Goal: Transaction & Acquisition: Book appointment/travel/reservation

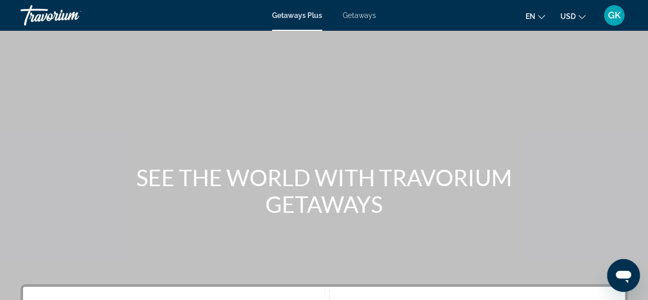
click at [397, 77] on div "Main content" at bounding box center [324, 154] width 648 height 308
click at [358, 17] on span "Getaways" at bounding box center [359, 15] width 33 height 8
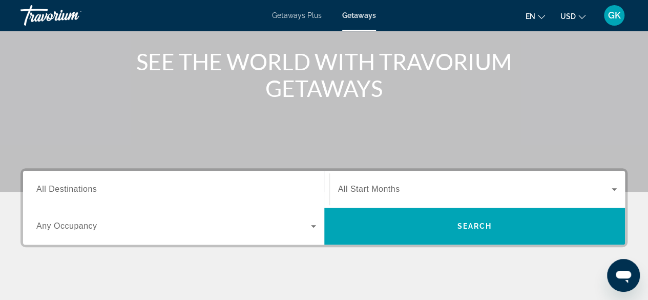
scroll to position [123, 0]
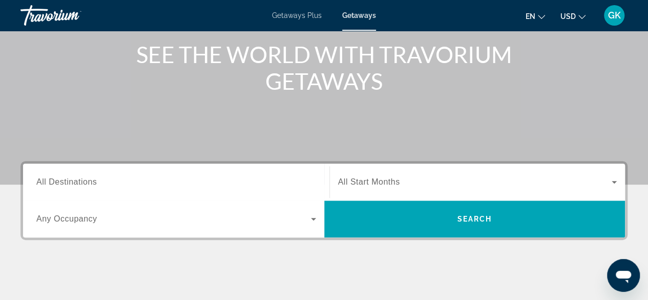
click at [89, 179] on span "All Destinations" at bounding box center [66, 181] width 60 height 9
click at [89, 179] on input "Destination All Destinations" at bounding box center [176, 182] width 280 height 12
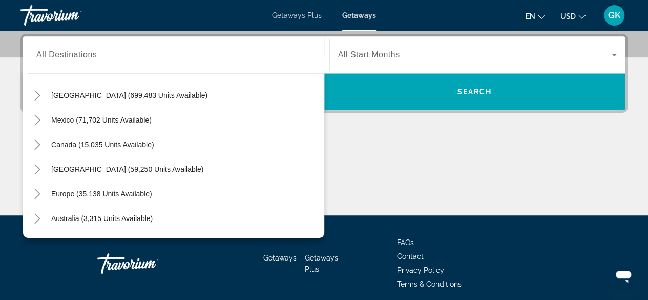
scroll to position [54, 0]
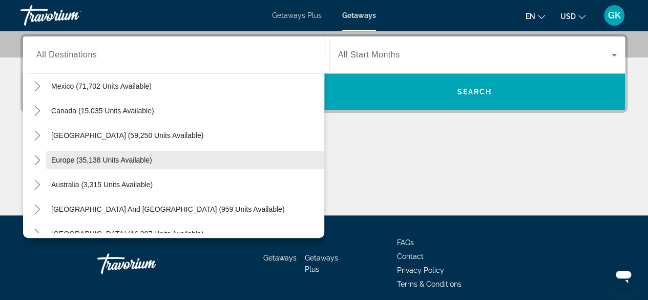
click at [211, 159] on span "Search widget" at bounding box center [185, 160] width 278 height 25
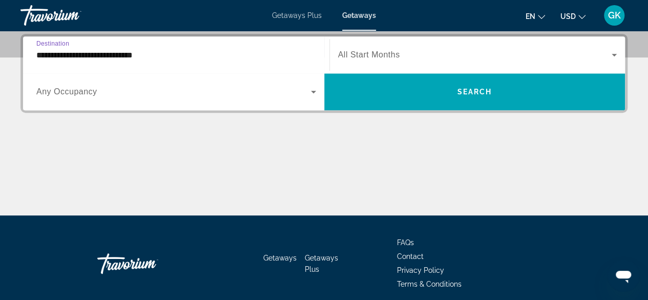
click at [145, 52] on input "**********" at bounding box center [176, 55] width 280 height 12
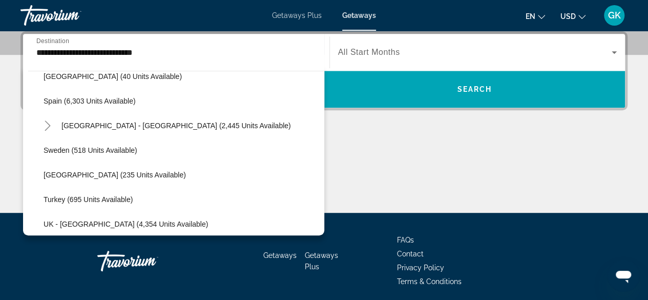
scroll to position [560, 0]
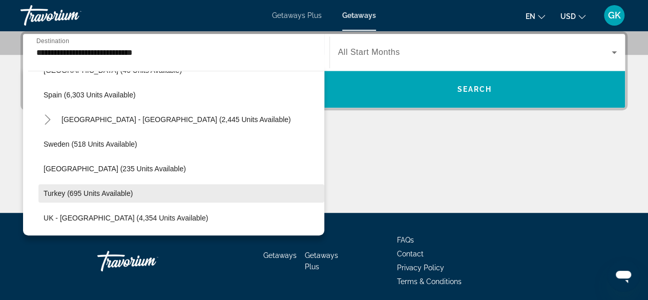
click at [168, 195] on span "Search widget" at bounding box center [181, 193] width 286 height 25
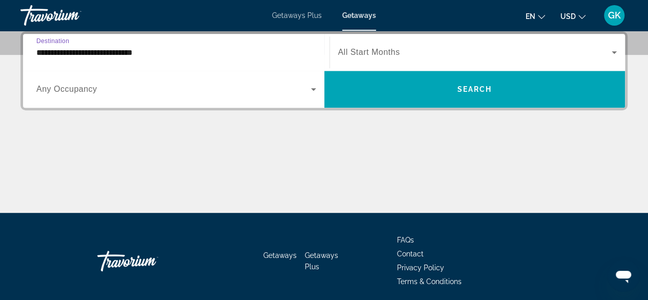
type input "**********"
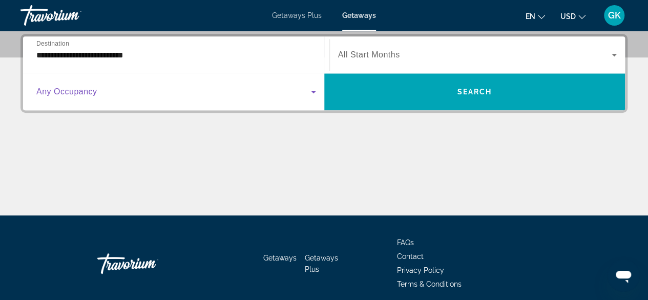
click at [317, 89] on icon "Search widget" at bounding box center [314, 92] width 12 height 12
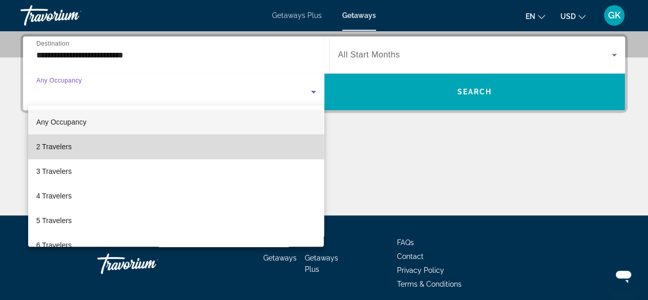
click at [299, 145] on mat-option "2 Travelers" at bounding box center [176, 146] width 296 height 25
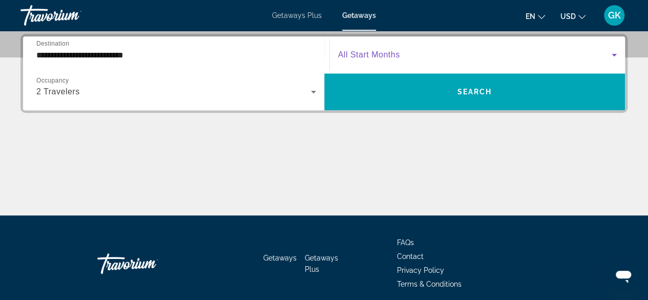
click at [603, 51] on span "Search widget" at bounding box center [475, 55] width 274 height 12
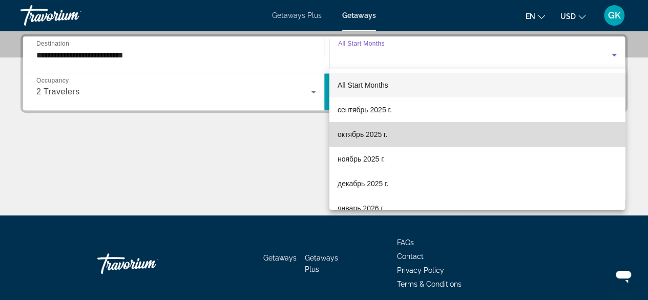
click at [570, 131] on mat-option "октябрь 2025 г." at bounding box center [478, 134] width 296 height 25
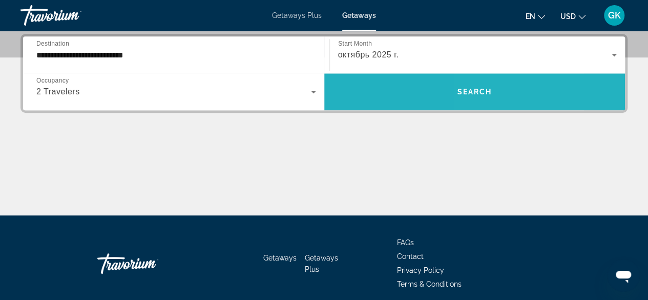
click at [531, 92] on span "Search widget" at bounding box center [474, 91] width 301 height 25
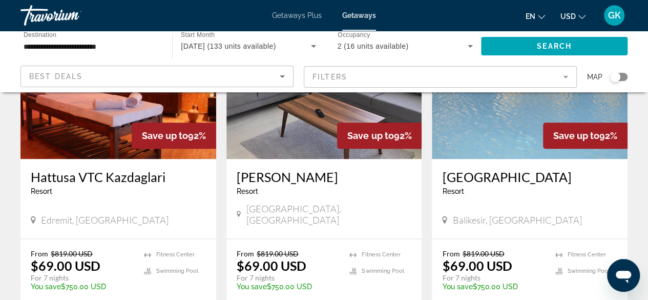
scroll to position [445, 0]
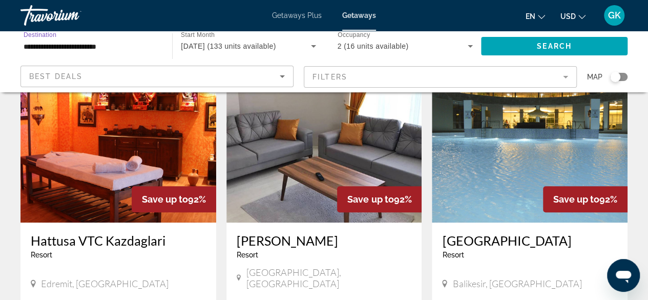
click at [114, 43] on input "**********" at bounding box center [91, 46] width 135 height 12
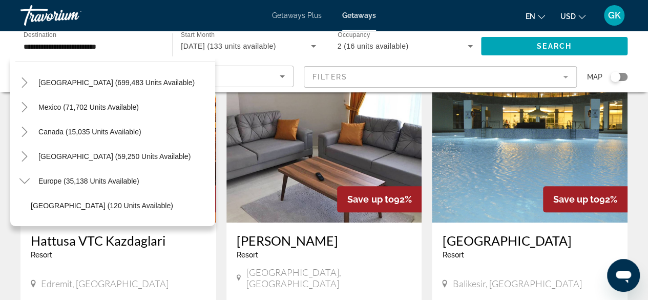
scroll to position [0, 0]
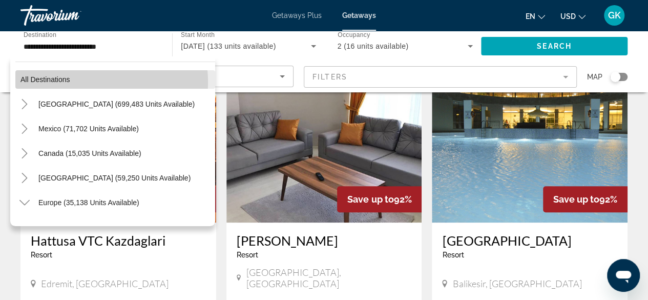
click at [93, 82] on span "Search widget" at bounding box center [115, 79] width 200 height 25
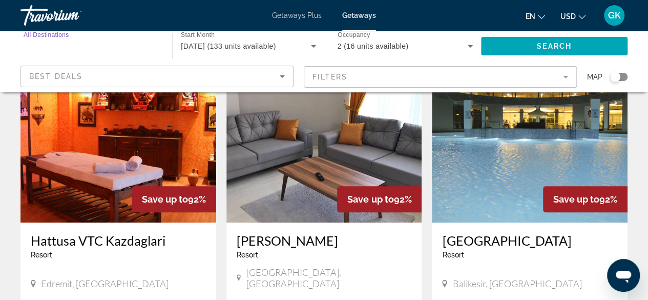
click at [116, 46] on input "Destination All Destinations" at bounding box center [91, 46] width 135 height 12
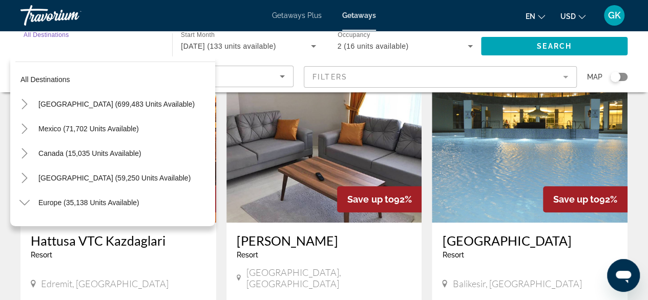
click at [116, 46] on input "Destination All Destinations" at bounding box center [91, 46] width 135 height 12
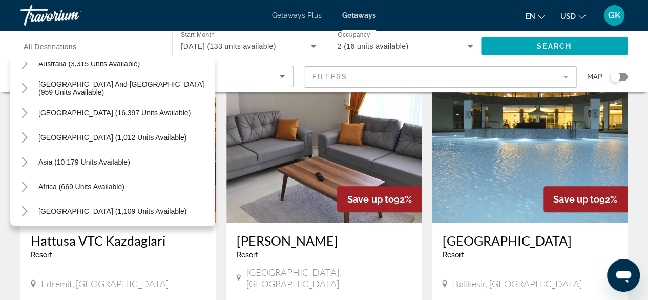
scroll to position [781, 0]
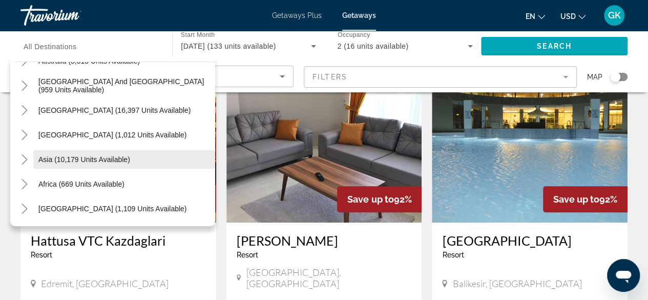
click at [156, 154] on span "Search widget" at bounding box center [124, 159] width 182 height 25
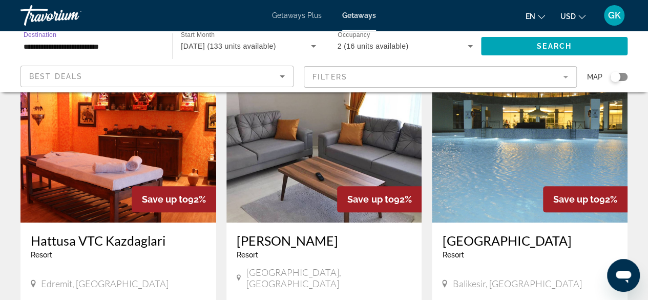
click at [137, 44] on input "**********" at bounding box center [91, 46] width 135 height 12
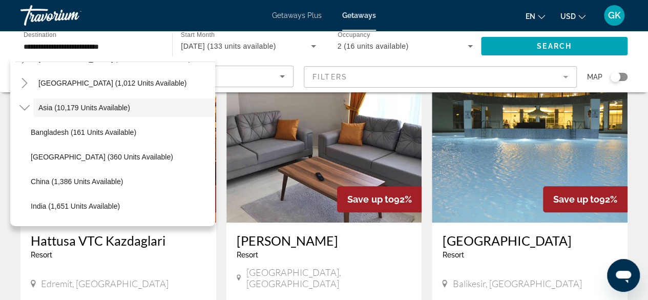
scroll to position [840, 0]
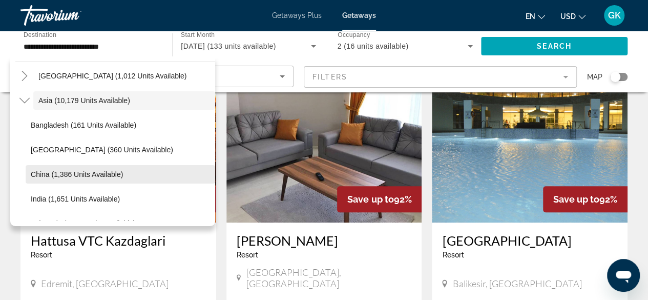
click at [130, 173] on span "Search widget" at bounding box center [121, 174] width 190 height 25
type input "**********"
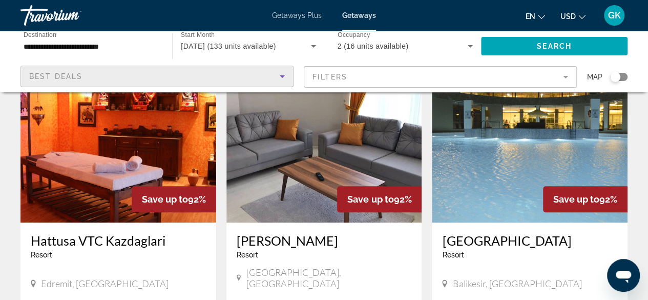
click at [283, 78] on icon "Sort by" at bounding box center [282, 76] width 12 height 12
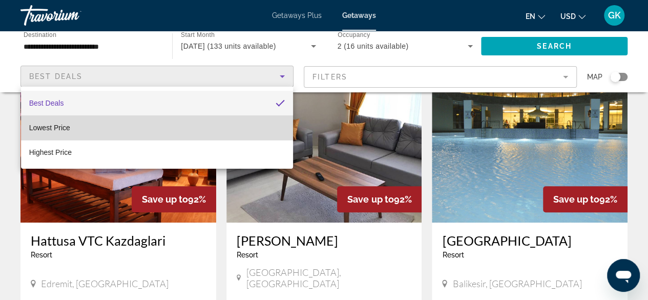
click at [248, 122] on mat-option "Lowest Price" at bounding box center [157, 127] width 272 height 25
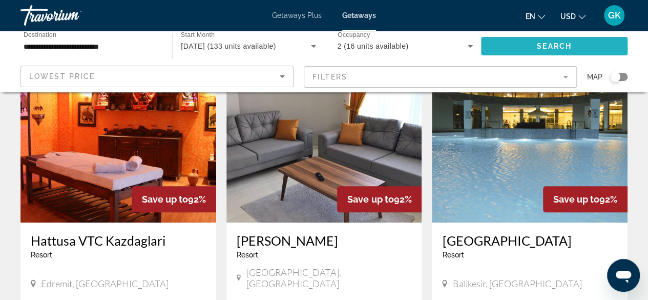
click at [546, 43] on span "Search" at bounding box center [554, 46] width 35 height 8
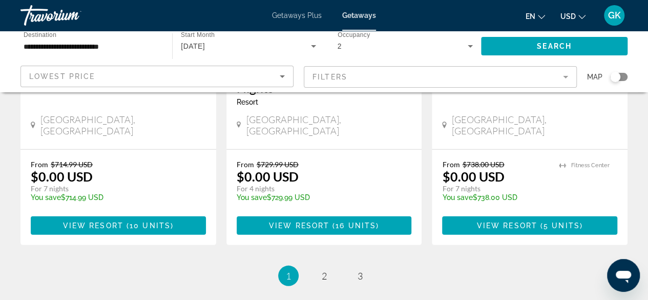
scroll to position [1461, 0]
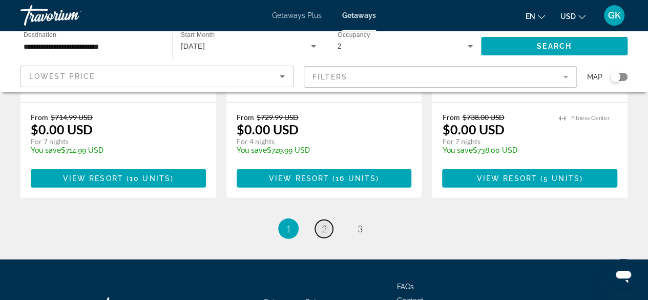
click at [324, 223] on span "2" at bounding box center [324, 228] width 5 height 11
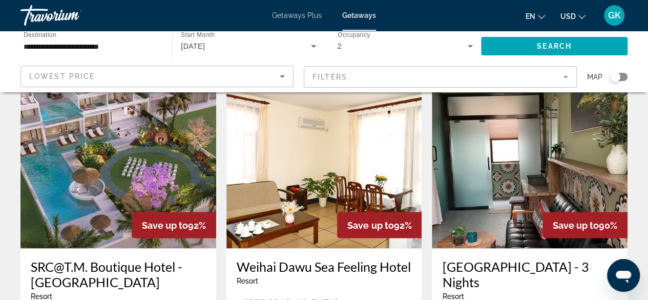
scroll to position [860, 0]
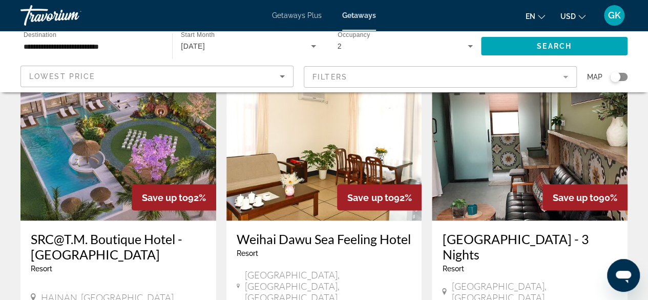
click at [97, 131] on img "Main content" at bounding box center [119, 138] width 196 height 164
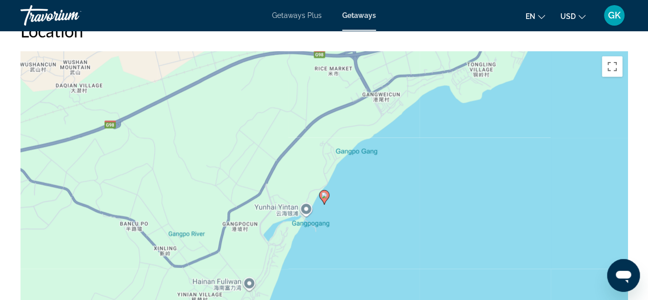
scroll to position [1291, 0]
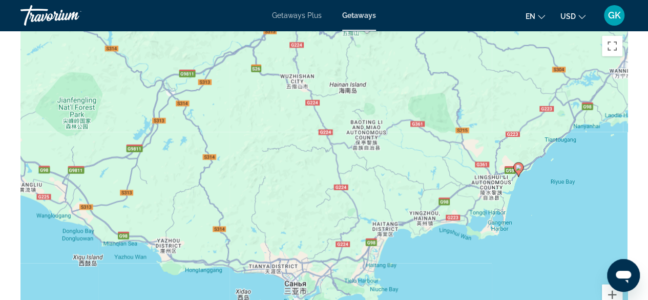
drag, startPoint x: 548, startPoint y: 229, endPoint x: 543, endPoint y: 189, distance: 40.4
click at [543, 189] on div "Чтобы активировать перетаскивание с помощью клавиатуры, нажмите Alt + Ввод. Пос…" at bounding box center [324, 185] width 607 height 308
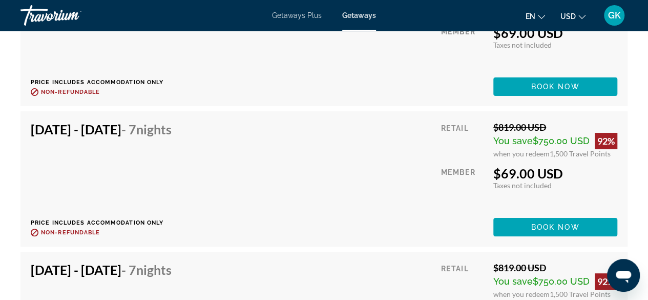
scroll to position [1948, 0]
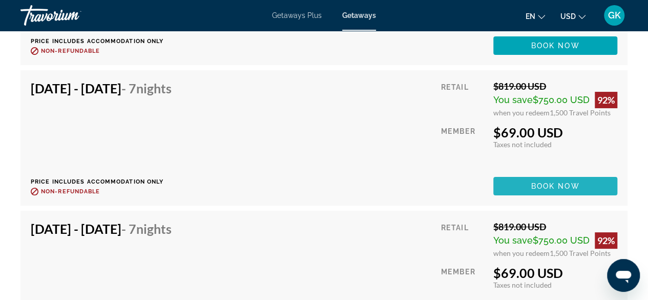
click at [552, 182] on span "Book now" at bounding box center [555, 186] width 49 height 8
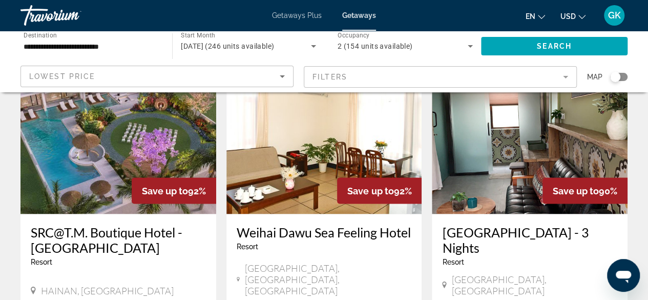
scroll to position [862, 0]
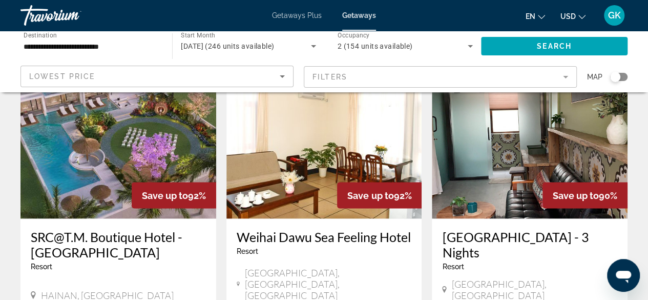
click at [280, 78] on icon "Sort by" at bounding box center [282, 76] width 12 height 12
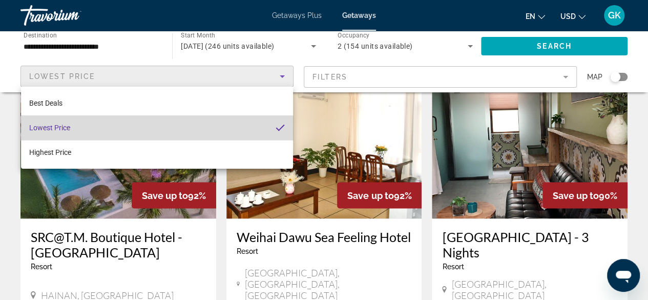
click at [269, 130] on mat-option "Lowest Price" at bounding box center [157, 127] width 272 height 25
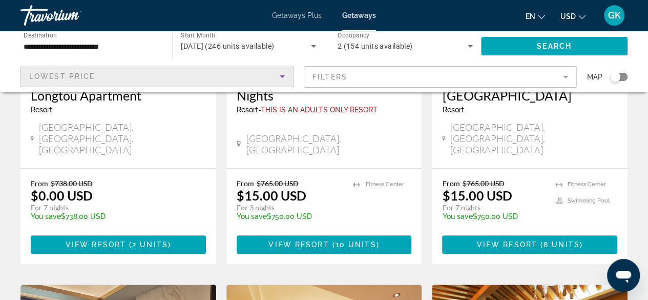
scroll to position [169, 0]
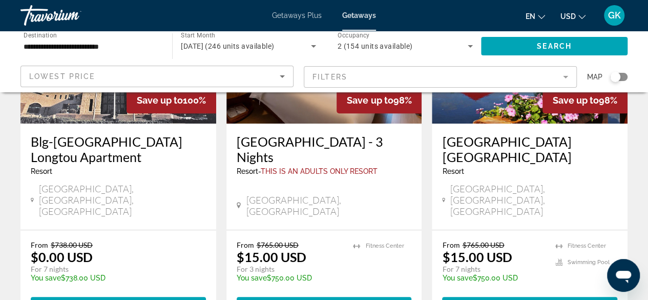
click at [622, 75] on div "Search widget" at bounding box center [618, 77] width 17 height 8
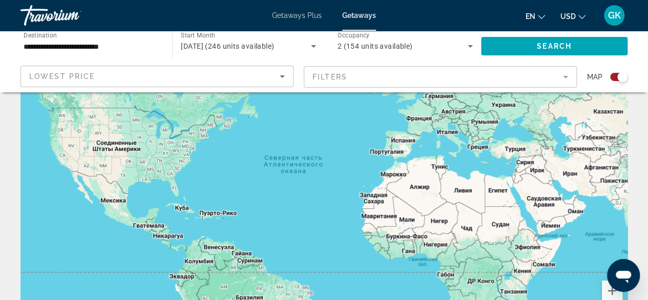
scroll to position [66, 0]
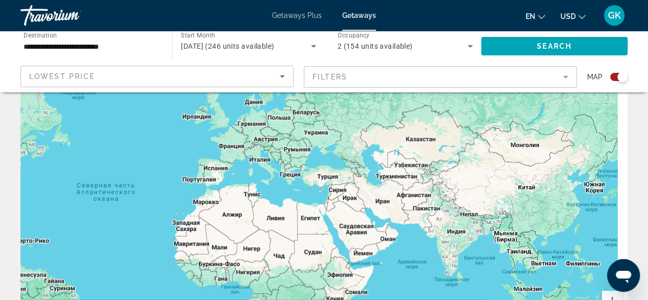
drag, startPoint x: 563, startPoint y: 214, endPoint x: 364, endPoint y: 235, distance: 200.0
click at [364, 235] on div "Main content" at bounding box center [324, 191] width 607 height 308
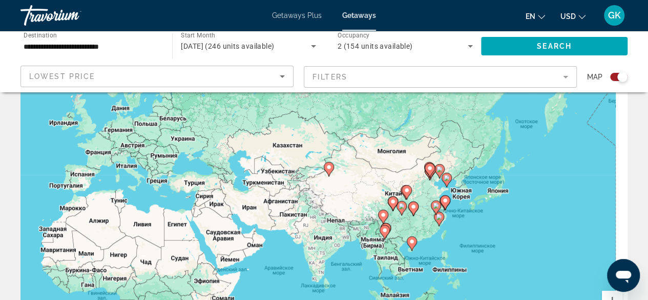
drag, startPoint x: 454, startPoint y: 254, endPoint x: 342, endPoint y: 228, distance: 115.1
click at [342, 228] on div "Чтобы активировать перетаскивание с помощью клавиатуры, нажмите Alt + Ввод. Пос…" at bounding box center [324, 191] width 607 height 308
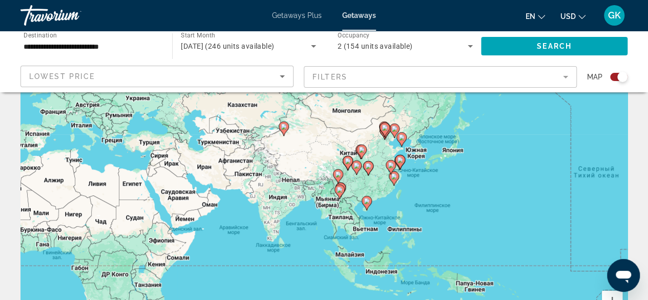
drag, startPoint x: 405, startPoint y: 234, endPoint x: 387, endPoint y: 206, distance: 33.0
click at [387, 206] on div "Чтобы активировать перетаскивание с помощью клавиатуры, нажмите Alt + Ввод. Пос…" at bounding box center [324, 191] width 607 height 308
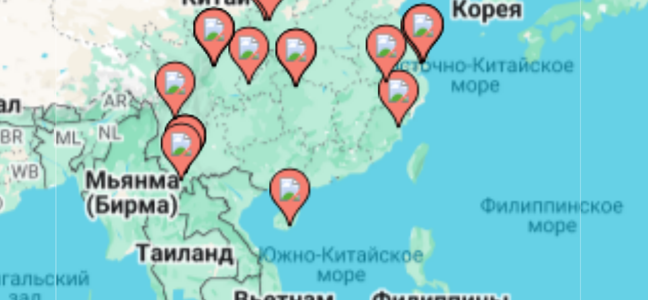
click at [393, 178] on image "Main content" at bounding box center [393, 175] width 6 height 6
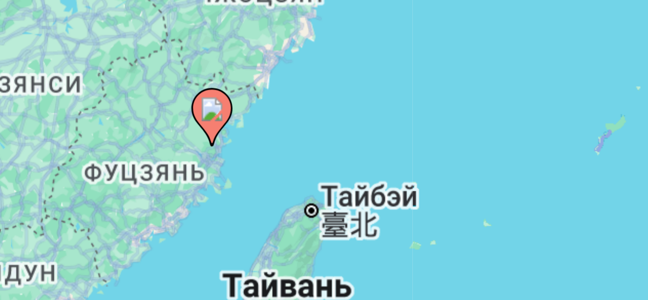
drag, startPoint x: 351, startPoint y: 183, endPoint x: 375, endPoint y: 182, distance: 24.1
click at [375, 182] on div "Чтобы активировать перетаскивание с помощью клавиатуры, нажмите Alt + Ввод. Пос…" at bounding box center [324, 191] width 607 height 308
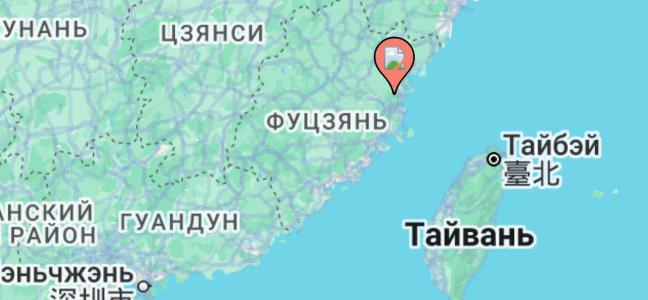
drag, startPoint x: 338, startPoint y: 206, endPoint x: 384, endPoint y: 192, distance: 48.5
click at [384, 192] on div "Чтобы активировать перетаскивание с помощью клавиатуры, нажмите Alt + Ввод. Пос…" at bounding box center [324, 191] width 607 height 308
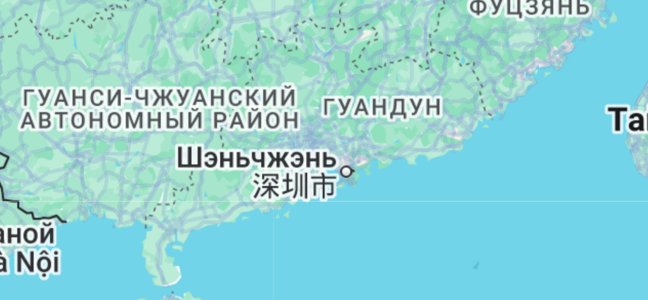
drag, startPoint x: 358, startPoint y: 195, endPoint x: 415, endPoint y: 162, distance: 65.9
click at [415, 162] on div "Чтобы активировать перетаскивание с помощью клавиатуры, нажмите Alt + Ввод. Пос…" at bounding box center [324, 191] width 607 height 308
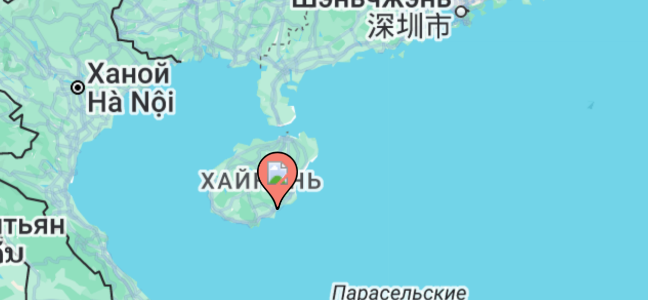
drag, startPoint x: 370, startPoint y: 199, endPoint x: 388, endPoint y: 167, distance: 37.2
click at [388, 167] on div "Чтобы активировать перетаскивание с помощью клавиатуры, нажмите Alt + Ввод. Пос…" at bounding box center [324, 191] width 607 height 308
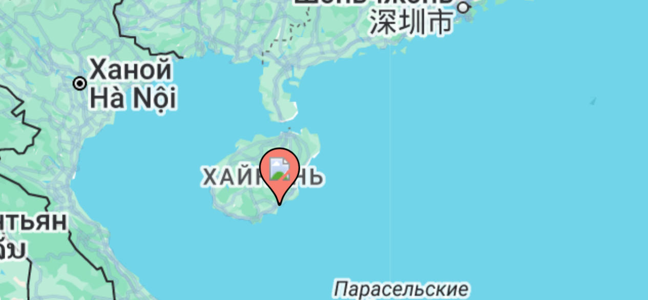
click at [363, 195] on image "Main content" at bounding box center [363, 195] width 6 height 6
type input "**********"
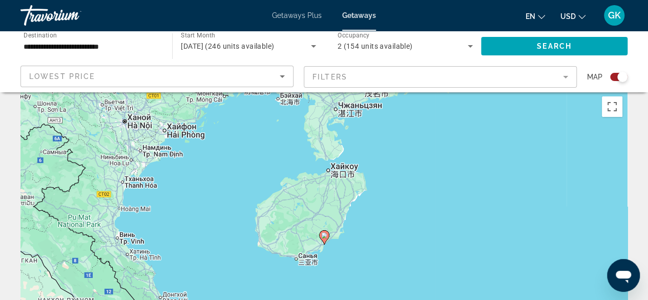
scroll to position [12, 0]
drag, startPoint x: 652, startPoint y: 295, endPoint x: 431, endPoint y: 285, distance: 221.1
click at [431, 285] on div "Чтобы активировать перетаскивание с помощью клавиатуры, нажмите Alt + Ввод. Пос…" at bounding box center [324, 245] width 607 height 308
drag, startPoint x: 653, startPoint y: 44, endPoint x: 442, endPoint y: 149, distance: 235.6
click at [442, 149] on div "Чтобы активировать перетаскивание с помощью клавиатуры, нажмите Alt + Ввод. Пос…" at bounding box center [324, 245] width 607 height 308
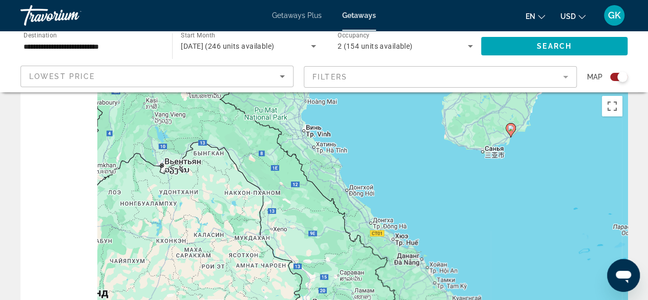
drag, startPoint x: 442, startPoint y: 149, endPoint x: 656, endPoint y: 27, distance: 245.6
click at [648, 27] on html "**********" at bounding box center [324, 138] width 648 height 300
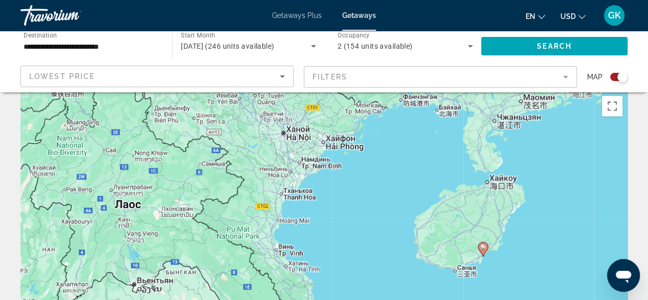
drag, startPoint x: 527, startPoint y: 134, endPoint x: 402, endPoint y: 322, distance: 225.4
click at [402, 288] on html "**********" at bounding box center [324, 138] width 648 height 300
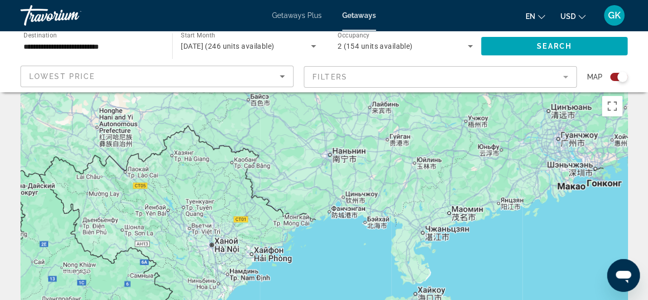
drag, startPoint x: 447, startPoint y: 213, endPoint x: 421, endPoint y: 288, distance: 79.3
click at [421, 288] on div "Чтобы активировать перетаскивание с помощью клавиатуры, нажмите Alt + Ввод. Пос…" at bounding box center [324, 245] width 607 height 308
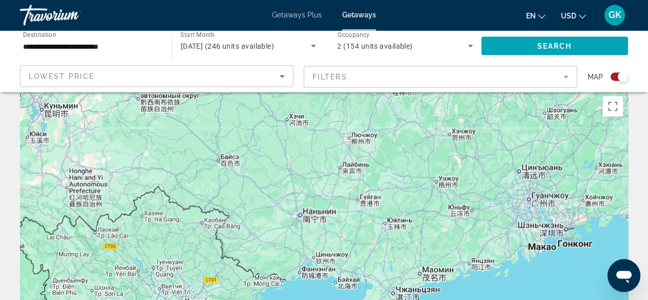
scroll to position [11, 0]
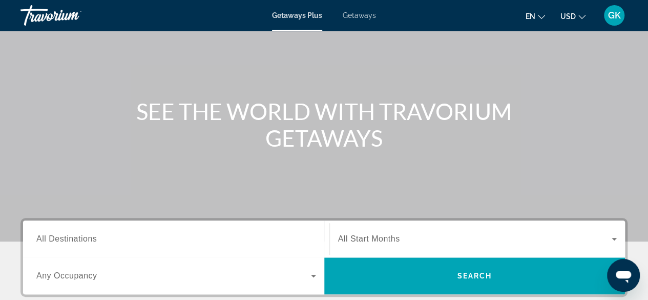
scroll to position [68, 0]
